Goal: Find specific page/section: Find specific page/section

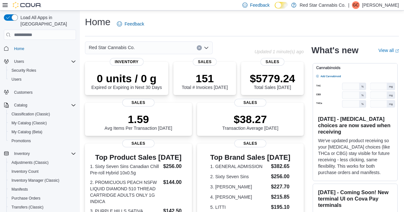
click at [207, 47] on icon "Open list of options" at bounding box center [206, 47] width 5 height 5
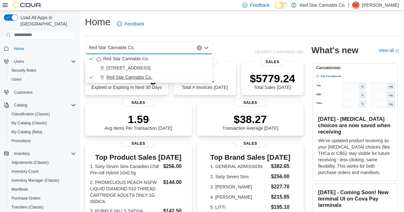
click at [147, 77] on span "Red Star Cannabis Co." at bounding box center [129, 77] width 46 height 6
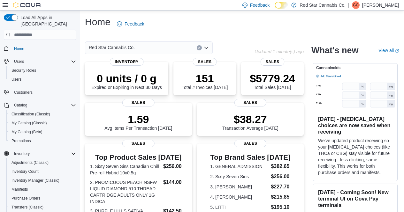
click at [253, 17] on div "Home Feedback" at bounding box center [242, 24] width 314 height 17
click at [208, 48] on icon "Open list of options" at bounding box center [206, 48] width 4 height 2
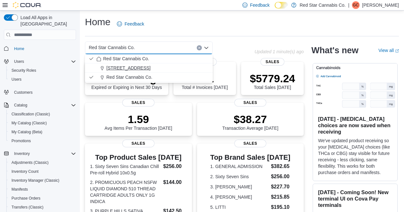
click at [131, 65] on span "[STREET_ADDRESS]" at bounding box center [128, 68] width 44 height 6
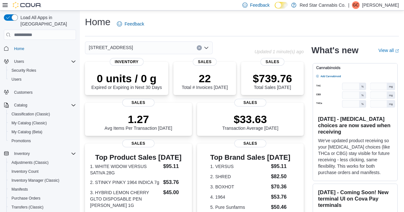
click at [208, 49] on icon "Open list of options" at bounding box center [206, 47] width 5 height 5
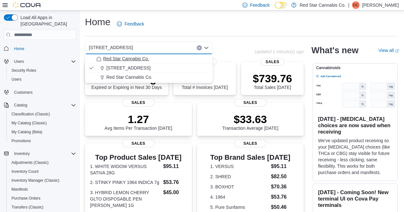
click at [146, 59] on span "Red Star Cannabis Co." at bounding box center [126, 59] width 46 height 6
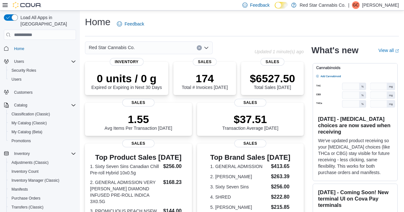
click at [207, 50] on div "Red Star Cannabis Co." at bounding box center [149, 48] width 128 height 13
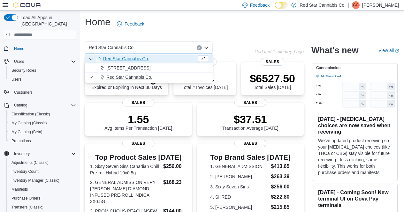
click at [137, 74] on span "Red Star Cannabis Co." at bounding box center [129, 77] width 46 height 6
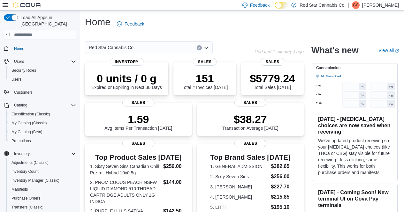
click at [208, 48] on icon "Open list of options" at bounding box center [206, 47] width 5 height 5
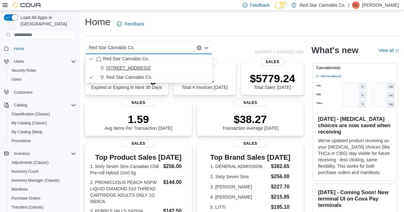
click at [138, 66] on span "[STREET_ADDRESS]" at bounding box center [128, 68] width 44 height 6
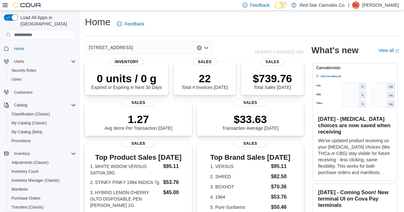
click at [206, 48] on icon "Open list of options" at bounding box center [206, 48] width 4 height 2
click at [241, 39] on div "Home Feedback [STREET_ADDRESS] Updated 1 minute(s) ago 0 units / 0 g Expired or…" at bounding box center [242, 203] width 324 height 384
click at [207, 49] on icon "Open list of options" at bounding box center [206, 47] width 5 height 5
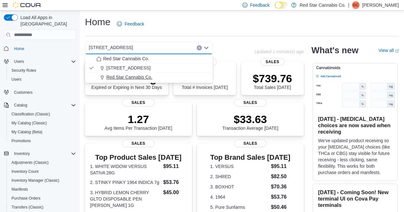
click at [143, 77] on span "Red Star Cannabis Co." at bounding box center [129, 77] width 46 height 6
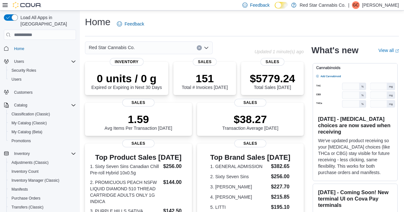
click at [174, 30] on div "Home Feedback" at bounding box center [242, 24] width 314 height 17
click at [209, 49] on icon "Open list of options" at bounding box center [206, 47] width 5 height 5
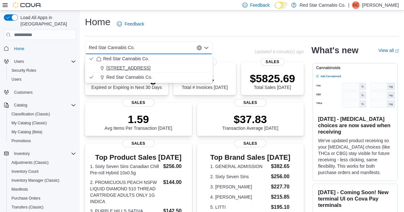
click at [147, 67] on div "[STREET_ADDRESS]" at bounding box center [152, 68] width 112 height 6
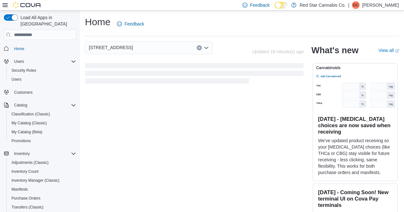
click at [207, 47] on icon "Open list of options" at bounding box center [206, 47] width 5 height 5
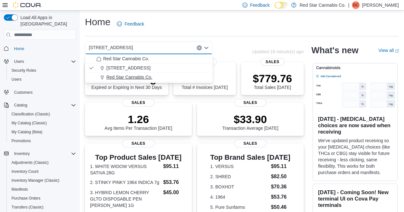
click at [136, 77] on span "Red Star Cannabis Co." at bounding box center [129, 77] width 46 height 6
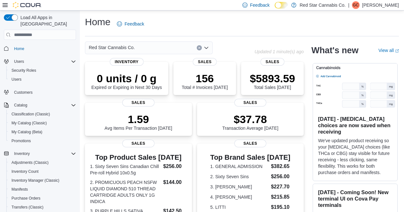
click at [206, 48] on icon "Open list of options" at bounding box center [206, 47] width 5 height 5
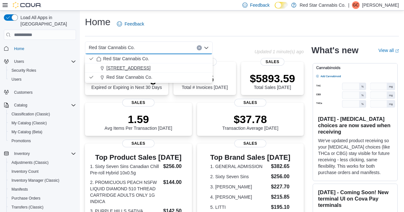
click at [140, 69] on div "[STREET_ADDRESS]" at bounding box center [152, 68] width 112 height 6
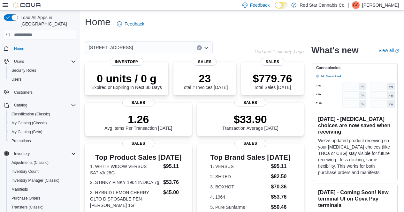
click at [208, 47] on icon "Open list of options" at bounding box center [206, 47] width 5 height 5
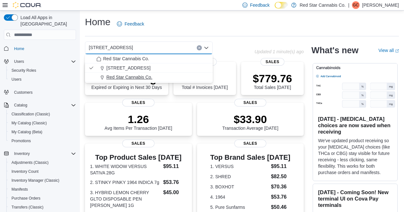
click at [151, 76] on span "Red Star Cannabis Co." at bounding box center [129, 77] width 46 height 6
